Goal: Find specific page/section

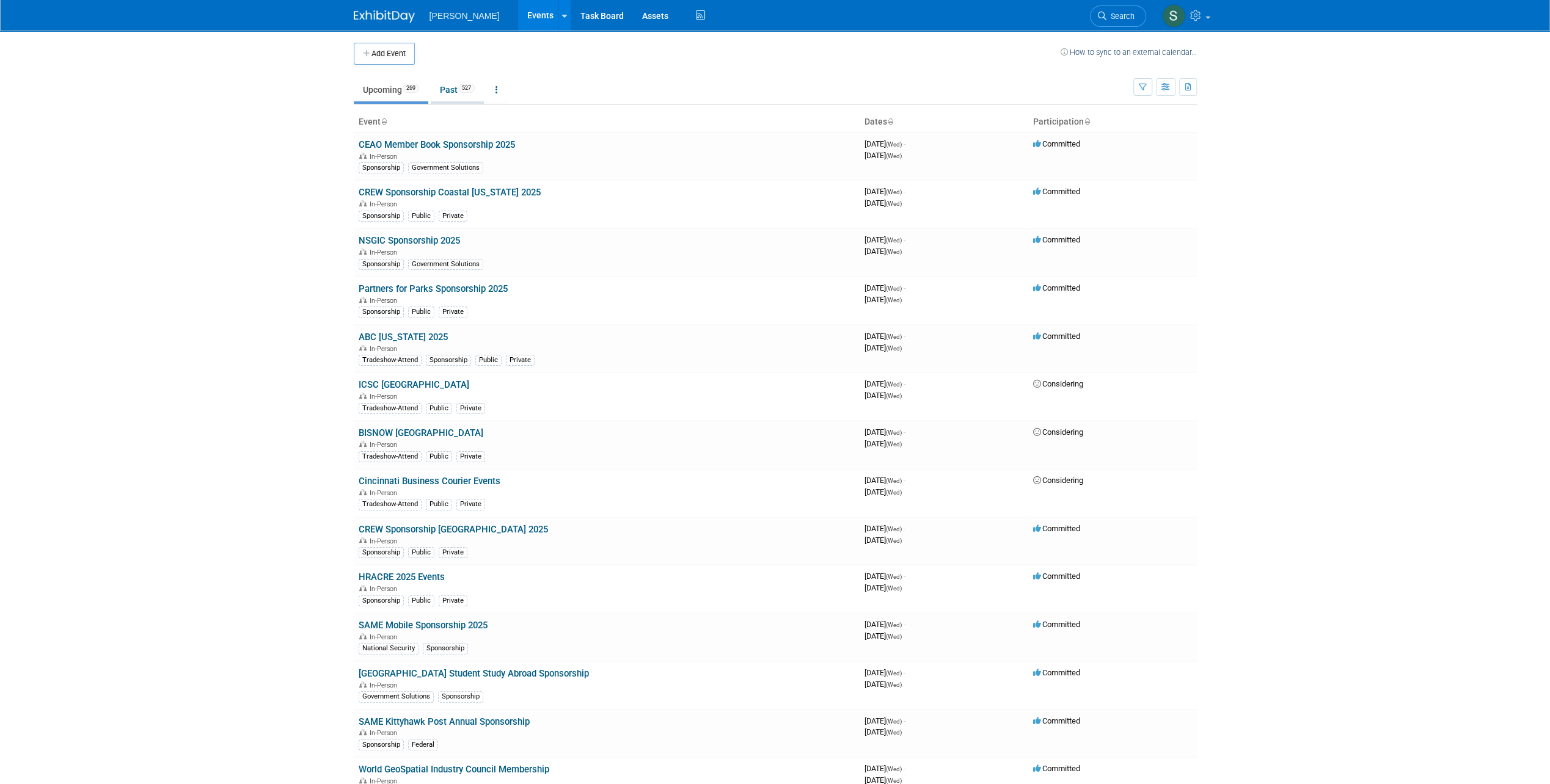
click at [464, 95] on link "Past 527" at bounding box center [457, 90] width 53 height 23
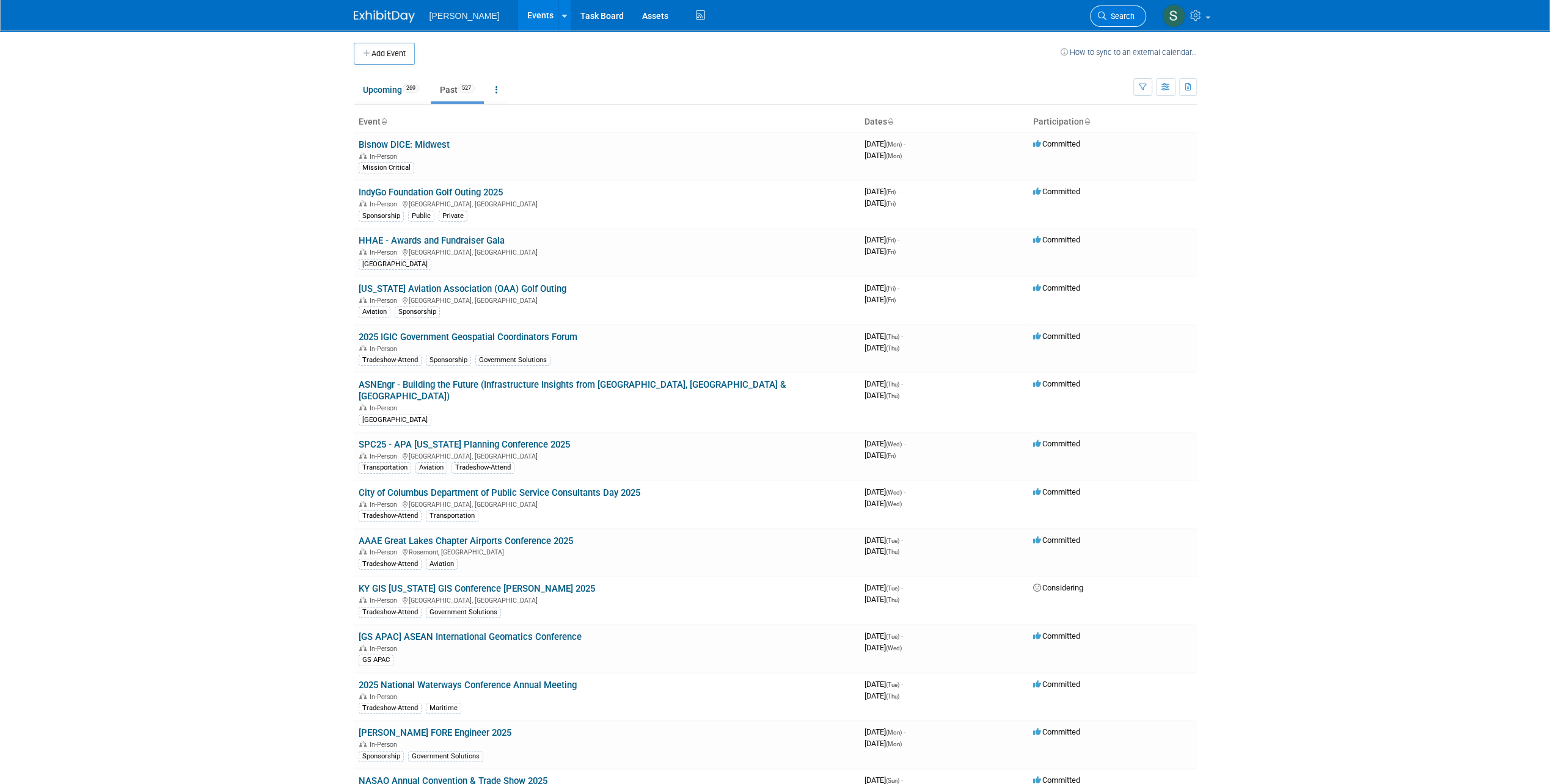
click at [1121, 19] on span "Search" at bounding box center [1120, 16] width 28 height 9
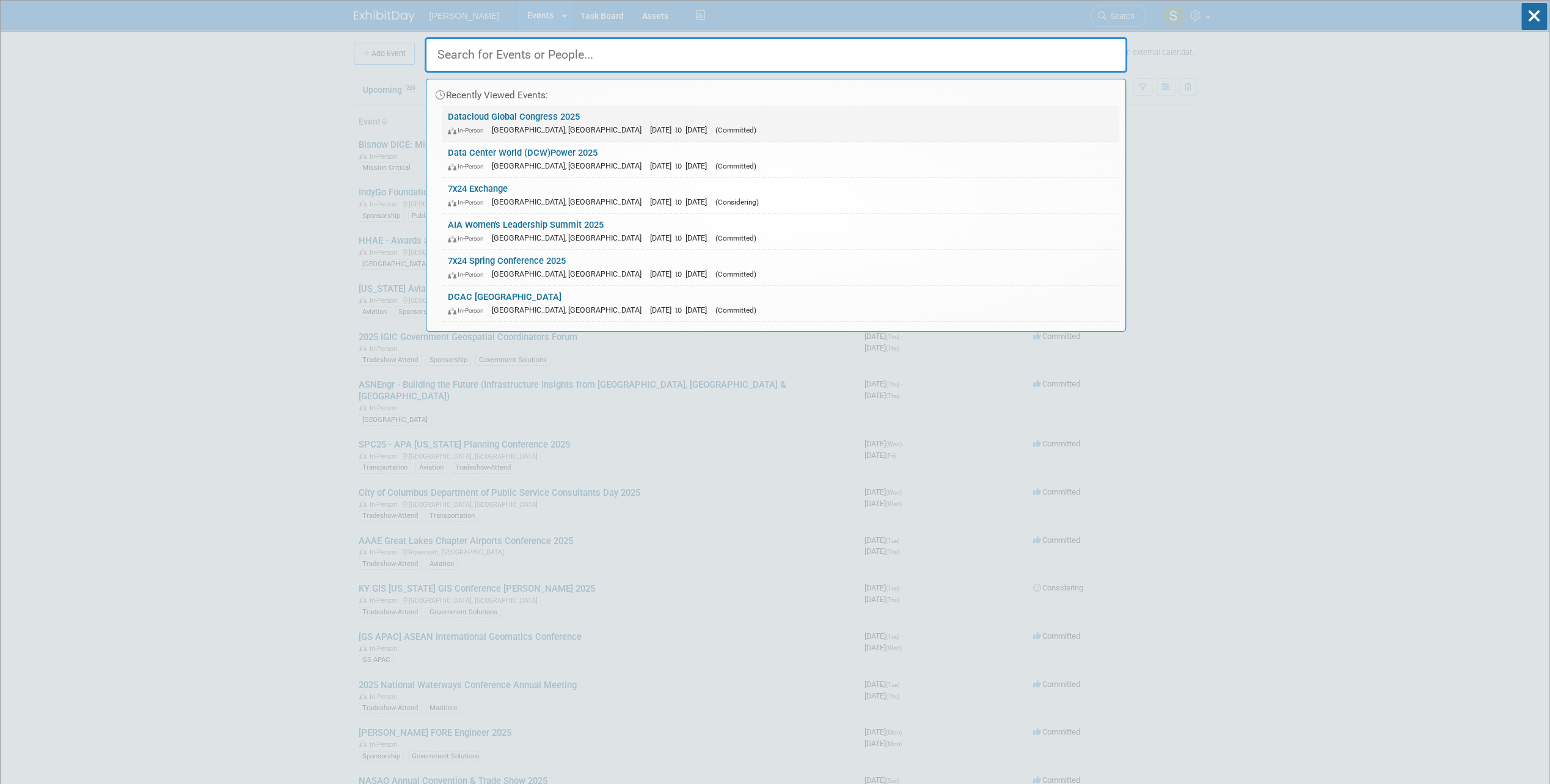
click at [469, 117] on link "Datacloud Global Congress 2025 In-Person [GEOGRAPHIC_DATA], [GEOGRAPHIC_DATA] […" at bounding box center [780, 123] width 677 height 36
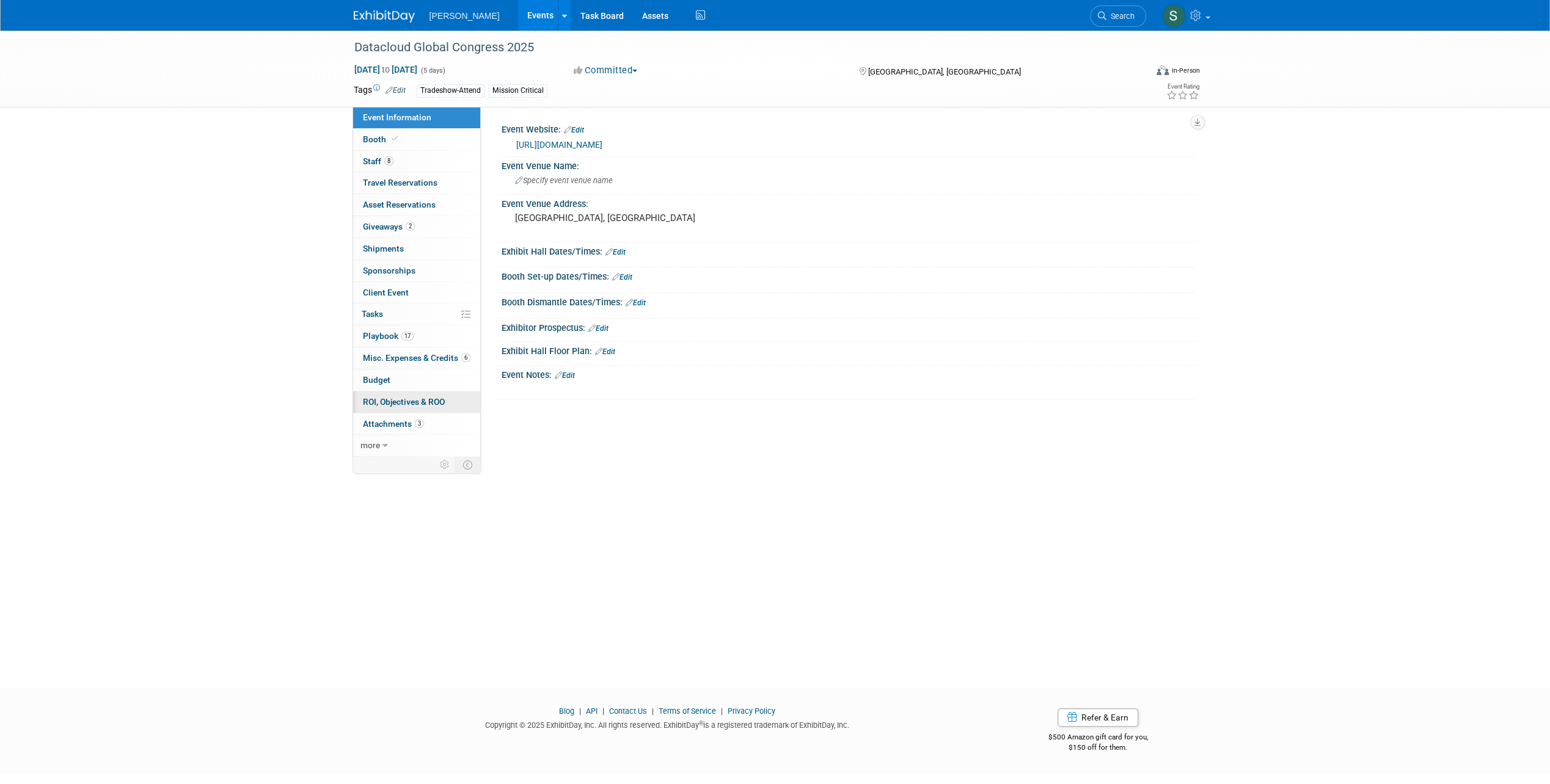
click at [429, 405] on link "0 ROI, Objectives & ROO 0" at bounding box center [417, 402] width 127 height 22
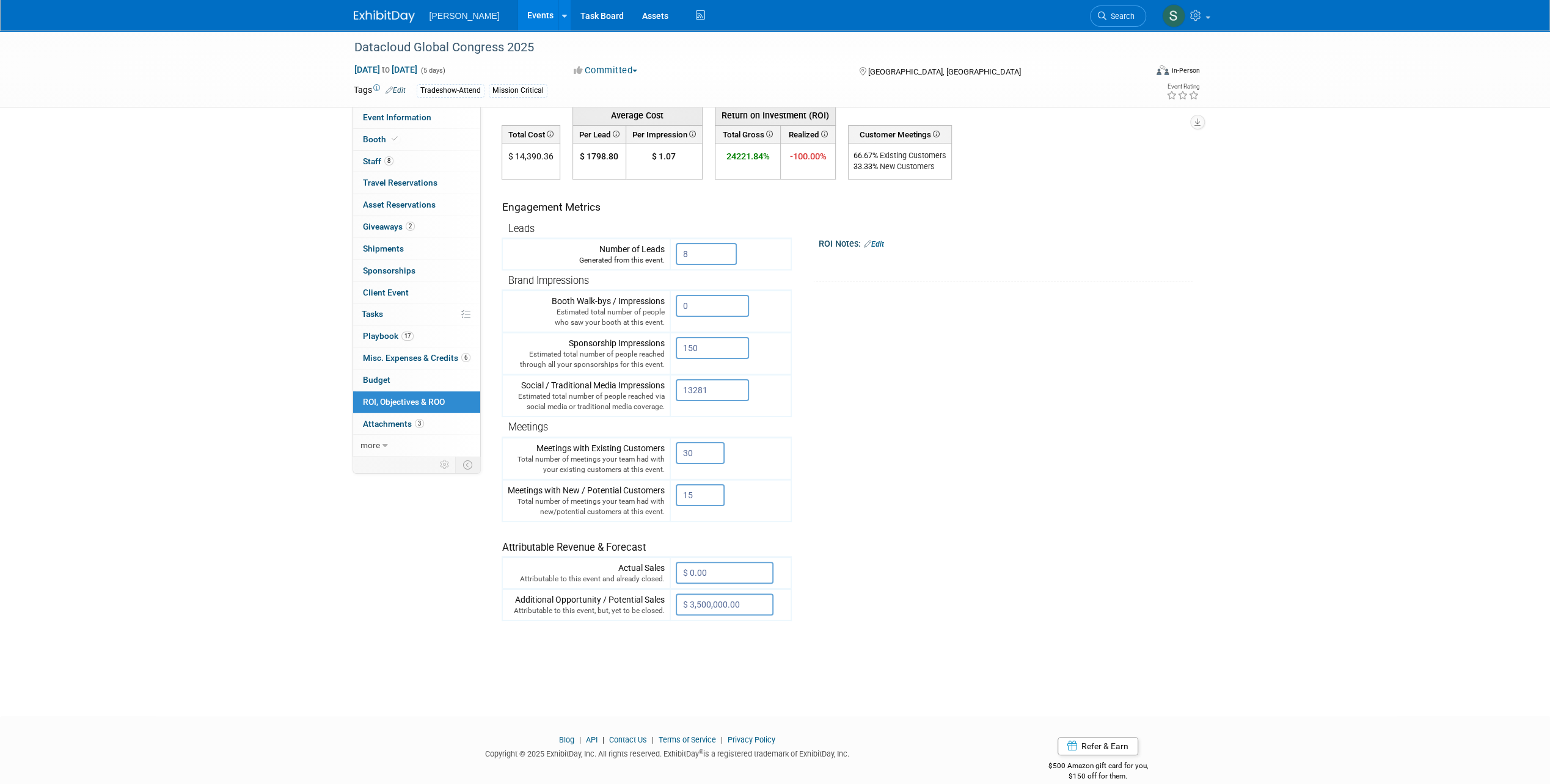
scroll to position [76, 0]
